Goal: Information Seeking & Learning: Learn about a topic

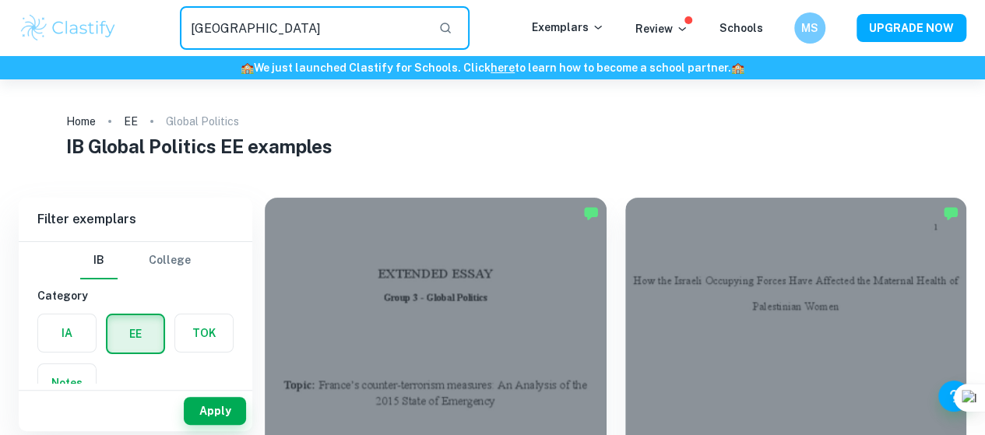
type input "[GEOGRAPHIC_DATA]"
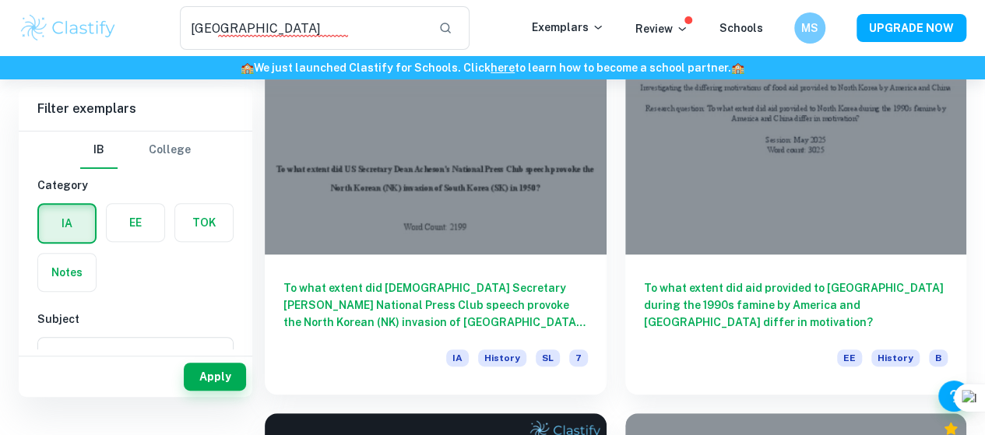
scroll to position [58, 0]
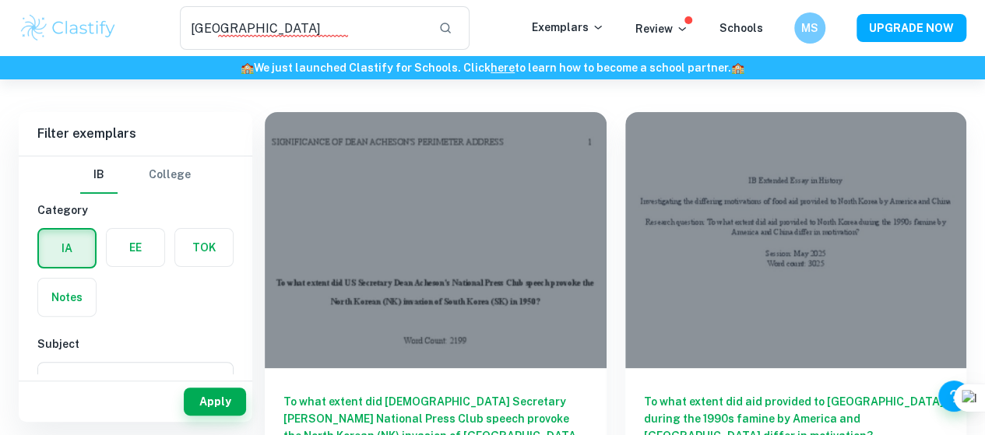
click at [352, 224] on div at bounding box center [436, 240] width 342 height 256
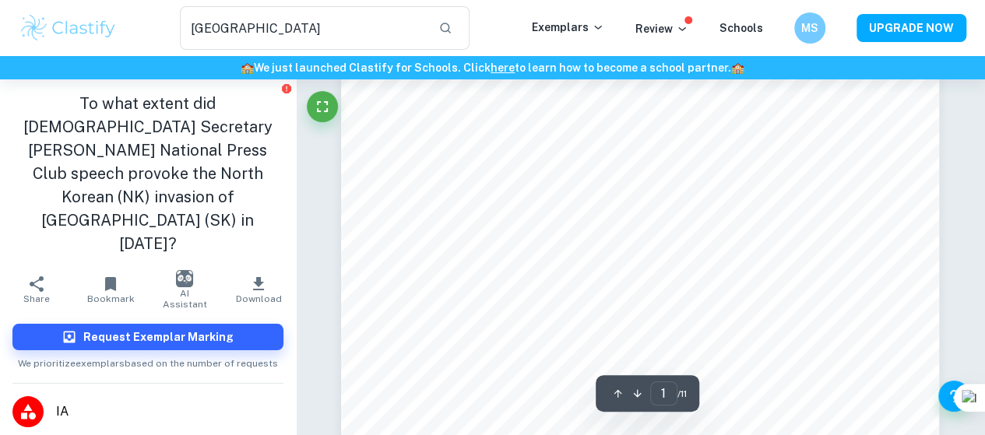
scroll to position [101, 0]
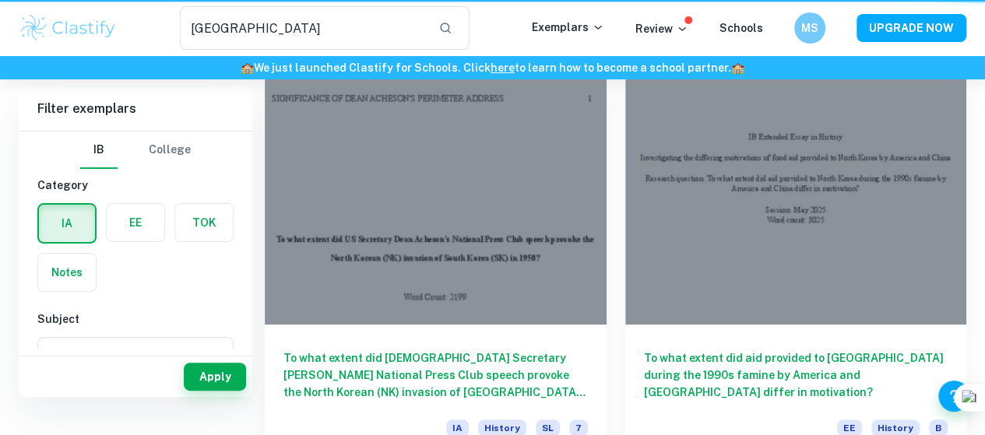
scroll to position [58, 0]
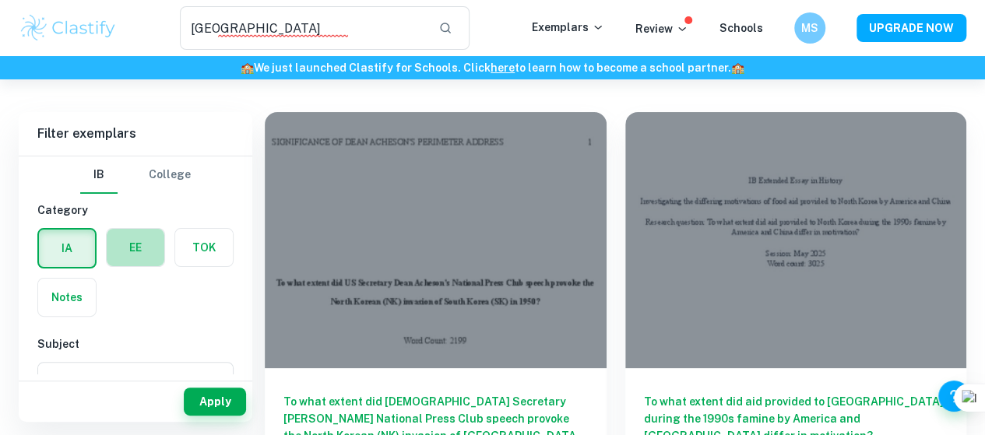
click at [118, 252] on label "button" at bounding box center [136, 247] width 58 height 37
click at [0, 0] on input "radio" at bounding box center [0, 0] width 0 height 0
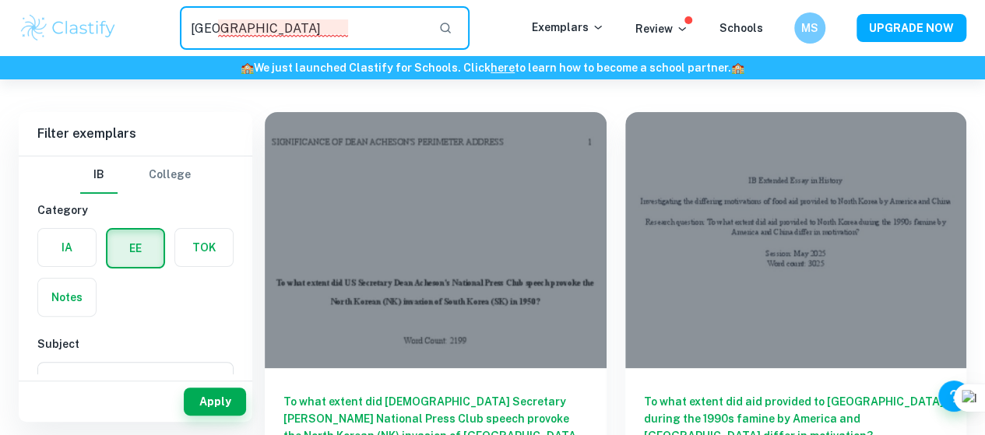
drag, startPoint x: 327, startPoint y: 19, endPoint x: 188, endPoint y: 32, distance: 139.2
click at [188, 32] on input "[GEOGRAPHIC_DATA]" at bounding box center [303, 28] width 246 height 44
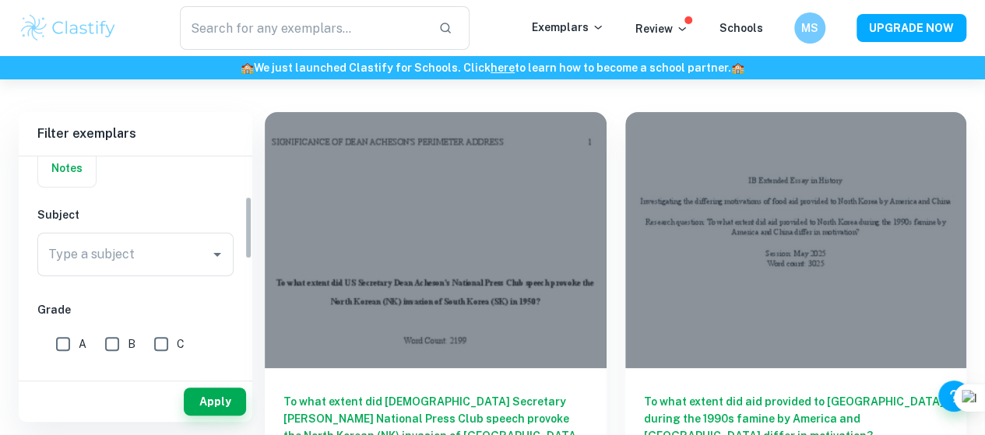
scroll to position [138, 0]
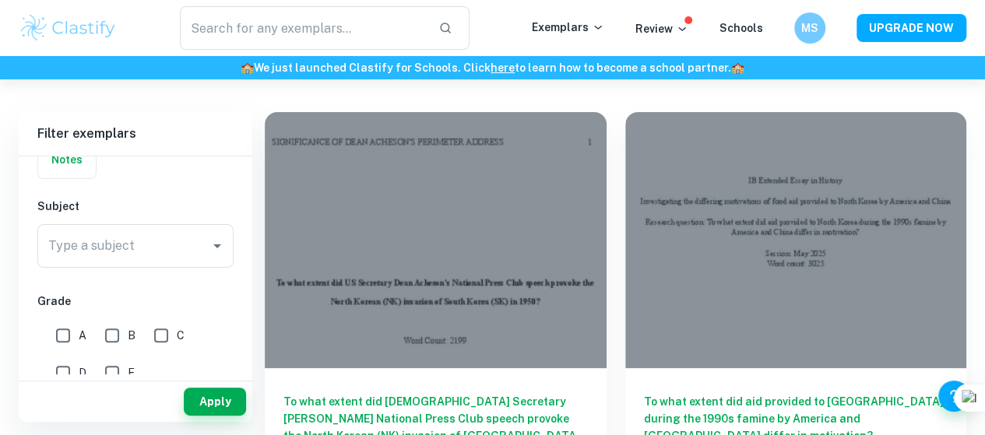
click at [137, 246] on input "Type a subject" at bounding box center [123, 246] width 159 height 30
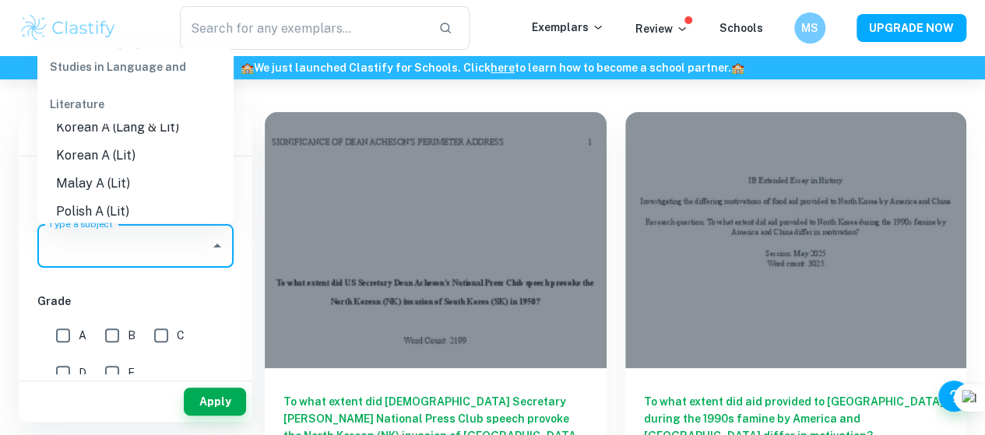
scroll to position [422, 0]
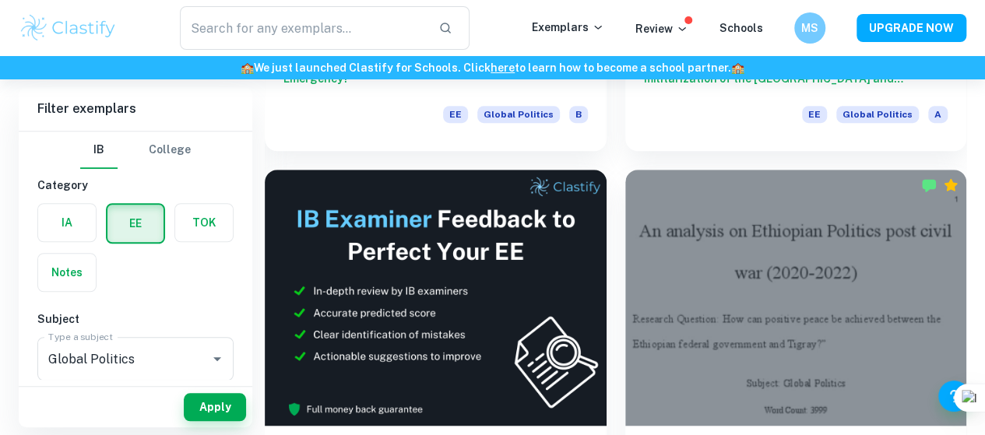
scroll to position [443, 0]
